Goal: Find specific page/section: Find specific page/section

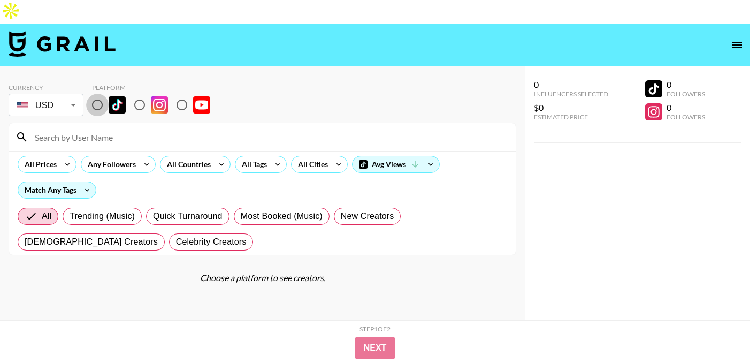
click at [100, 94] on input "radio" at bounding box center [97, 105] width 22 height 22
radio input "true"
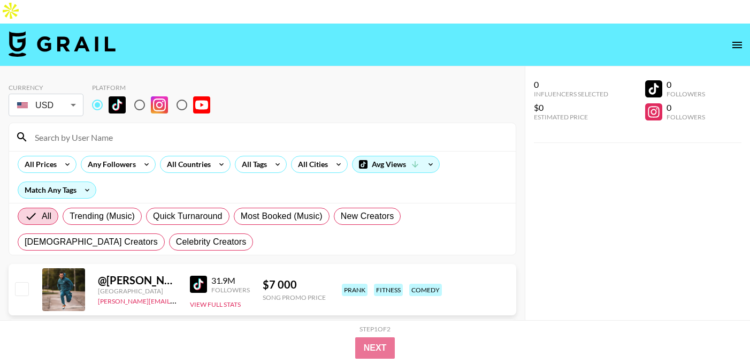
click at [100, 128] on input at bounding box center [268, 136] width 481 height 17
paste input "@HelenPeng"
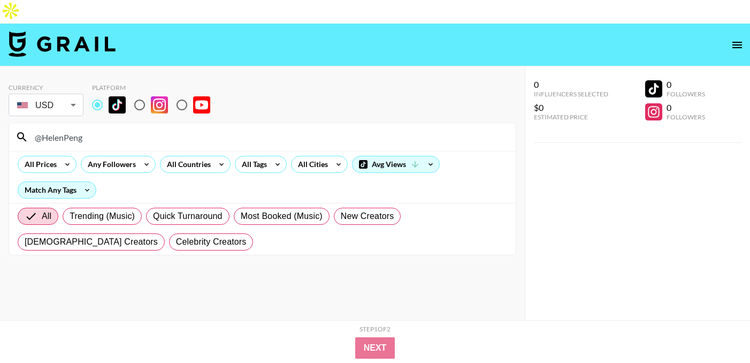
click at [39, 128] on input "@HelenPeng" at bounding box center [268, 136] width 481 height 17
type input "HelenPeng"
click at [186, 94] on input "radio" at bounding box center [182, 105] width 22 height 22
radio input "true"
drag, startPoint x: 94, startPoint y: 114, endPoint x: 28, endPoint y: 116, distance: 65.3
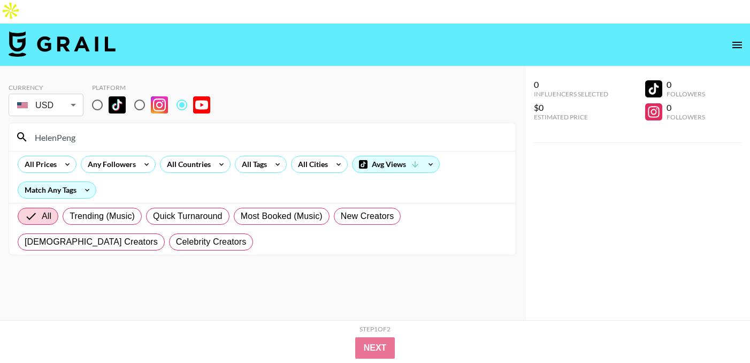
click at [28, 128] on input "HelenPeng" at bounding box center [268, 136] width 481 height 17
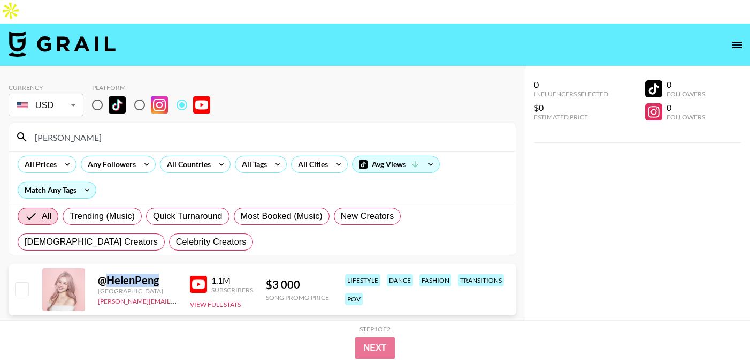
drag, startPoint x: 167, startPoint y: 261, endPoint x: 110, endPoint y: 258, distance: 57.3
click at [110, 273] on div "@ HelenPeng" at bounding box center [137, 279] width 79 height 13
copy div "HelenPeng"
click at [108, 128] on input "[PERSON_NAME]" at bounding box center [268, 136] width 481 height 17
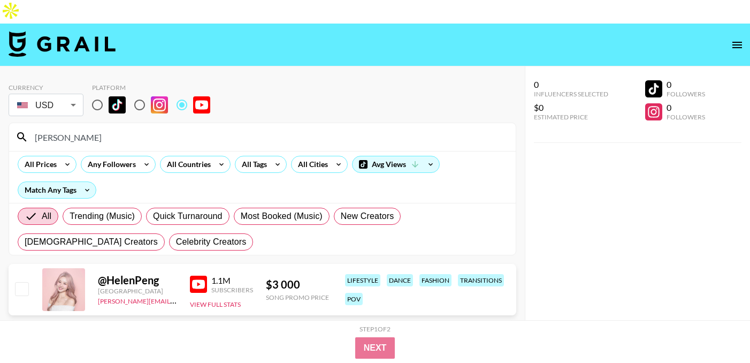
paste input "nhonsworld"
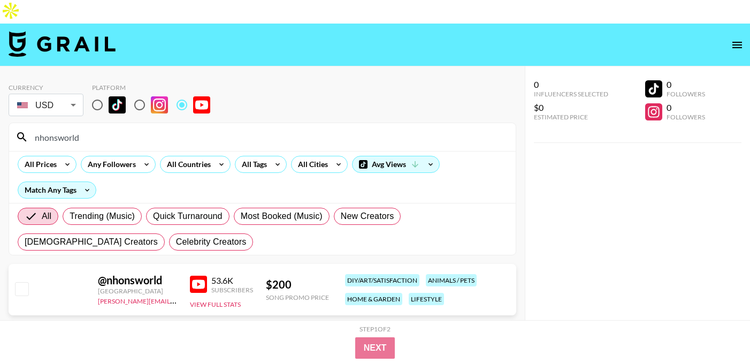
type input "nhonsworld"
